Goal: Task Accomplishment & Management: Manage account settings

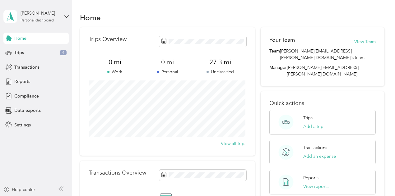
click at [16, 40] on span "Home" at bounding box center [20, 38] width 12 height 7
click at [19, 53] on span "Trips" at bounding box center [19, 52] width 10 height 7
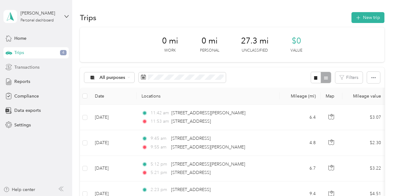
click at [25, 68] on span "Transactions" at bounding box center [26, 67] width 25 height 7
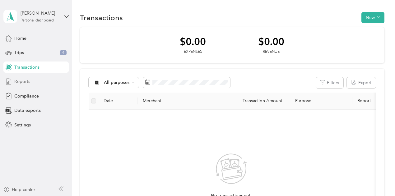
click at [17, 80] on span "Reports" at bounding box center [22, 81] width 16 height 7
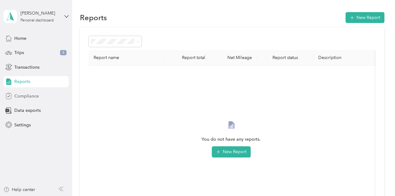
click at [19, 94] on span "Compliance" at bounding box center [26, 96] width 25 height 7
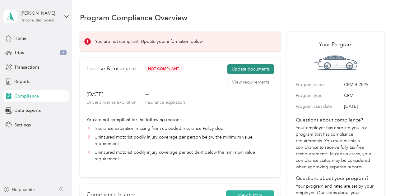
click at [243, 69] on button "Update documents" at bounding box center [250, 69] width 47 height 10
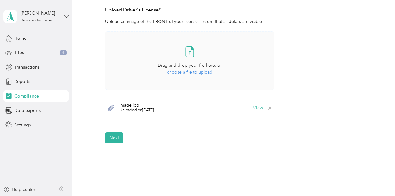
scroll to position [187, 0]
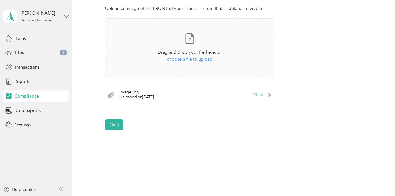
click at [256, 93] on button "View" at bounding box center [258, 95] width 10 height 4
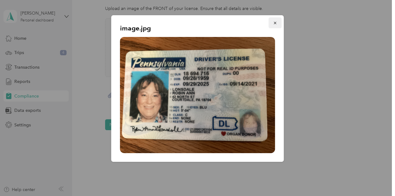
click at [275, 22] on icon "button" at bounding box center [275, 23] width 4 height 4
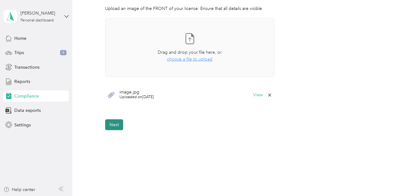
click at [112, 125] on button "Next" at bounding box center [114, 124] width 18 height 11
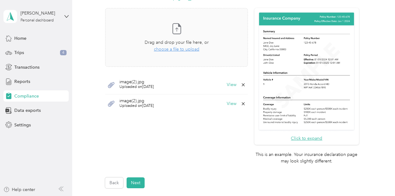
scroll to position [165, 0]
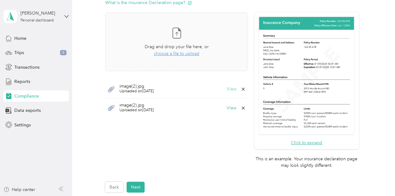
click at [231, 89] on button "View" at bounding box center [232, 89] width 10 height 4
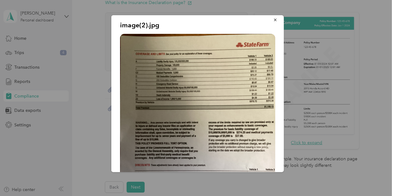
scroll to position [0, 0]
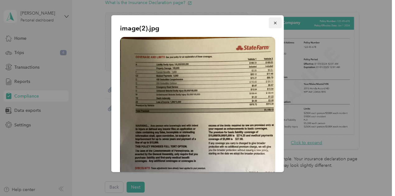
click at [274, 24] on icon "button" at bounding box center [275, 23] width 2 height 2
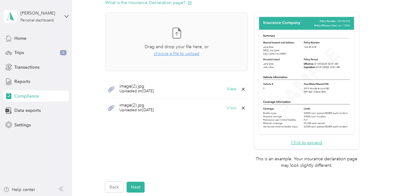
click at [231, 110] on button "View" at bounding box center [232, 108] width 10 height 4
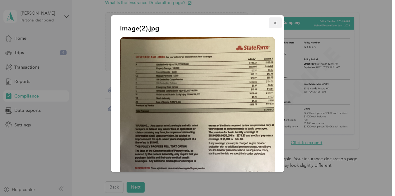
click at [273, 21] on icon "button" at bounding box center [275, 23] width 4 height 4
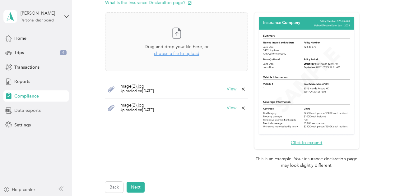
click at [26, 112] on span "Data exports" at bounding box center [27, 110] width 26 height 7
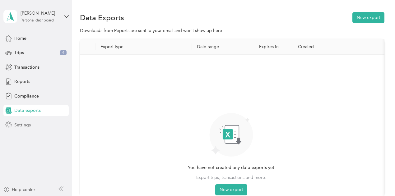
click at [26, 127] on span "Settings" at bounding box center [22, 125] width 16 height 7
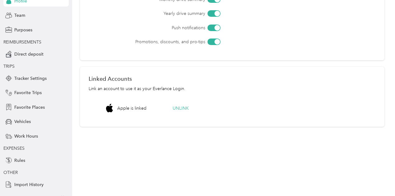
scroll to position [57, 0]
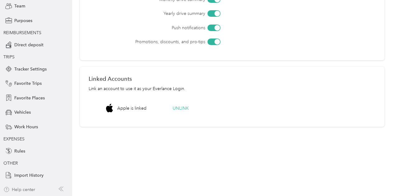
click at [29, 189] on div "Help center" at bounding box center [19, 190] width 32 height 7
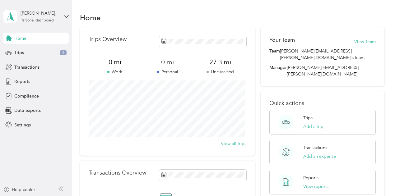
click at [24, 37] on span "Home" at bounding box center [20, 38] width 12 height 7
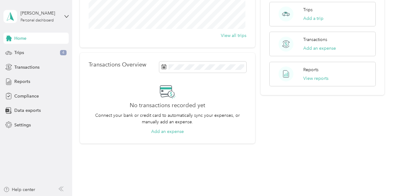
scroll to position [120, 0]
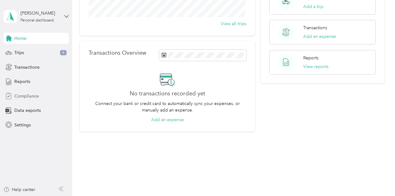
click at [25, 96] on span "Compliance" at bounding box center [26, 96] width 25 height 7
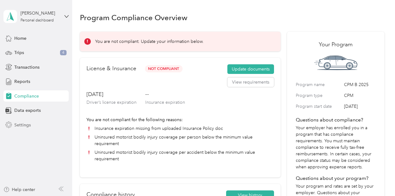
click at [22, 122] on span "Settings" at bounding box center [22, 125] width 16 height 7
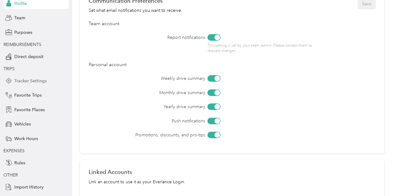
scroll to position [57, 0]
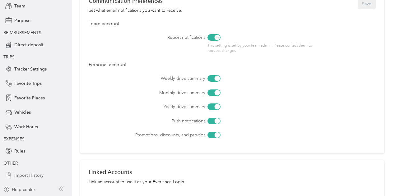
click at [28, 177] on span "Import History" at bounding box center [28, 175] width 29 height 7
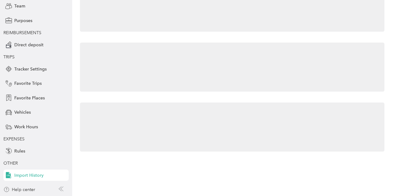
scroll to position [61, 0]
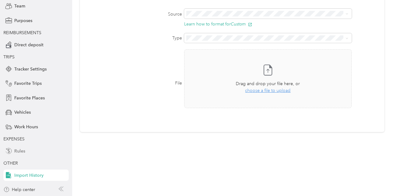
click at [20, 151] on span "Rules" at bounding box center [19, 151] width 11 height 7
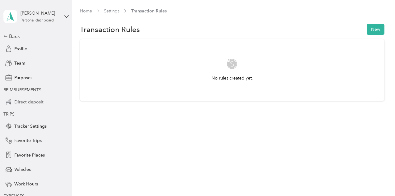
click at [29, 100] on span "Direct deposit" at bounding box center [28, 102] width 29 height 7
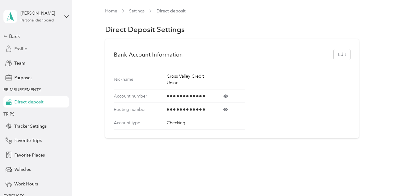
click at [14, 48] on span "Profile" at bounding box center [20, 49] width 13 height 7
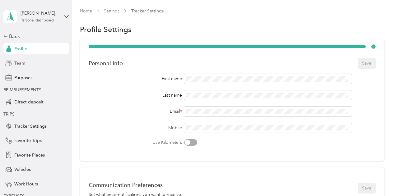
click at [9, 62] on icon at bounding box center [8, 63] width 7 height 7
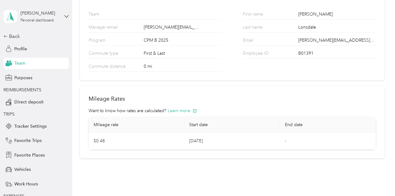
scroll to position [66, 0]
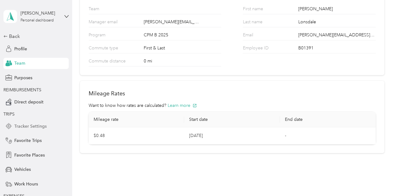
click at [27, 127] on span "Tracker Settings" at bounding box center [30, 126] width 32 height 7
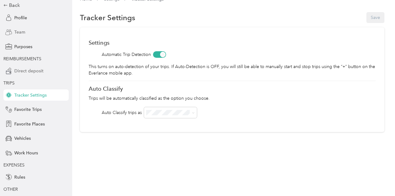
scroll to position [57, 0]
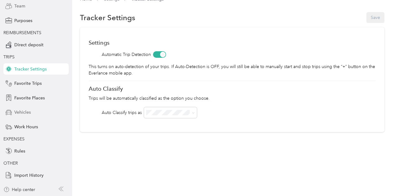
click at [16, 114] on span "Vehicles" at bounding box center [22, 112] width 16 height 7
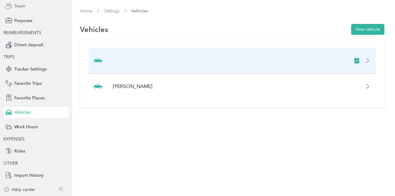
click at [93, 62] on div at bounding box center [232, 61] width 287 height 26
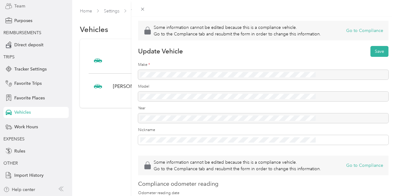
click at [220, 80] on div at bounding box center [263, 75] width 250 height 10
click at [219, 80] on div at bounding box center [263, 75] width 250 height 10
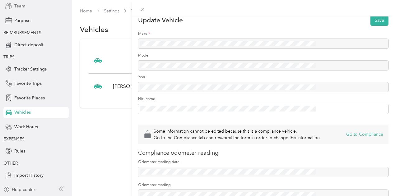
click at [213, 49] on div at bounding box center [263, 44] width 250 height 10
click at [223, 49] on div at bounding box center [263, 44] width 250 height 10
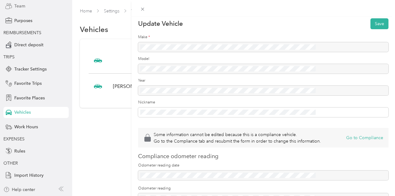
scroll to position [0, 0]
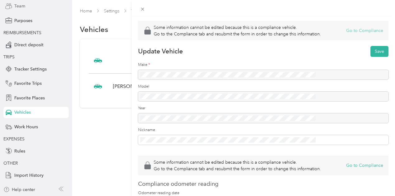
click at [354, 34] on button "Go to Compliance" at bounding box center [364, 30] width 37 height 7
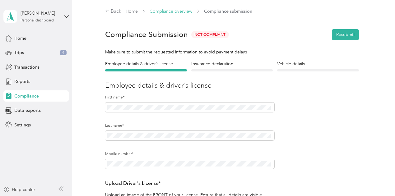
click at [187, 11] on link "Compliance overview" at bounding box center [171, 11] width 43 height 5
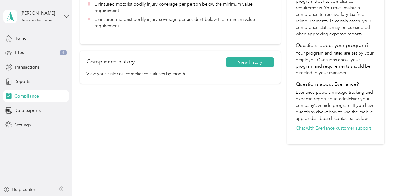
scroll to position [152, 0]
